Goal: Task Accomplishment & Management: Complete application form

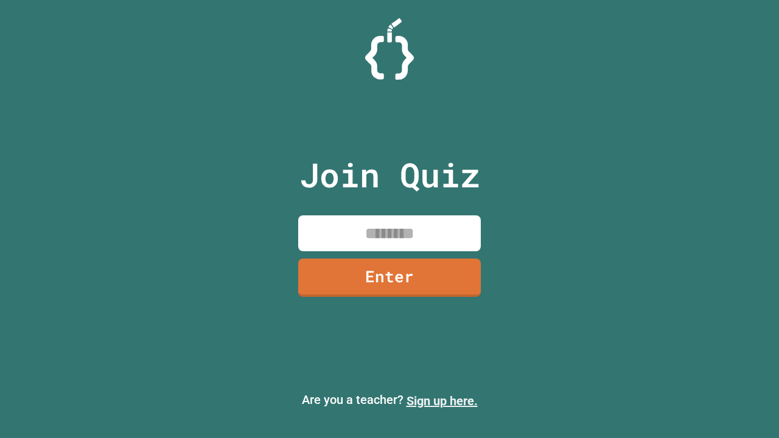
click at [442, 401] on link "Sign up here." at bounding box center [442, 401] width 71 height 15
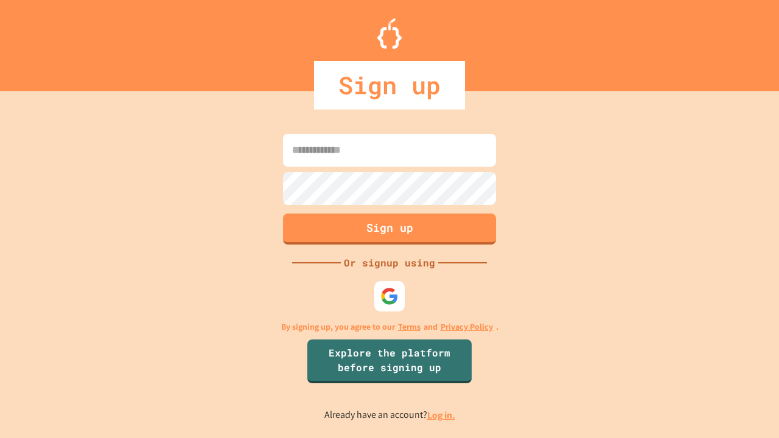
click at [442, 415] on link "Log in." at bounding box center [441, 415] width 28 height 13
